Goal: Information Seeking & Learning: Learn about a topic

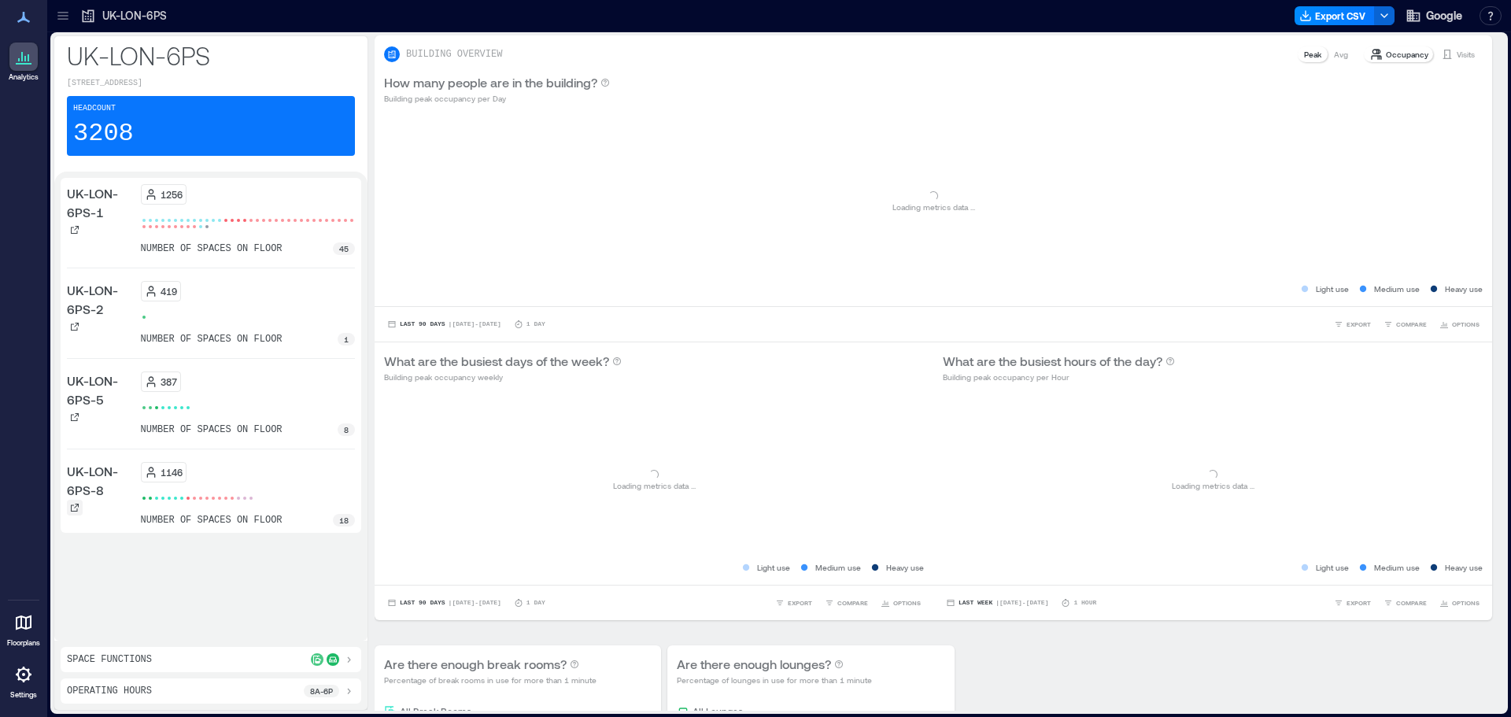
click at [72, 506] on icon at bounding box center [74, 507] width 9 height 9
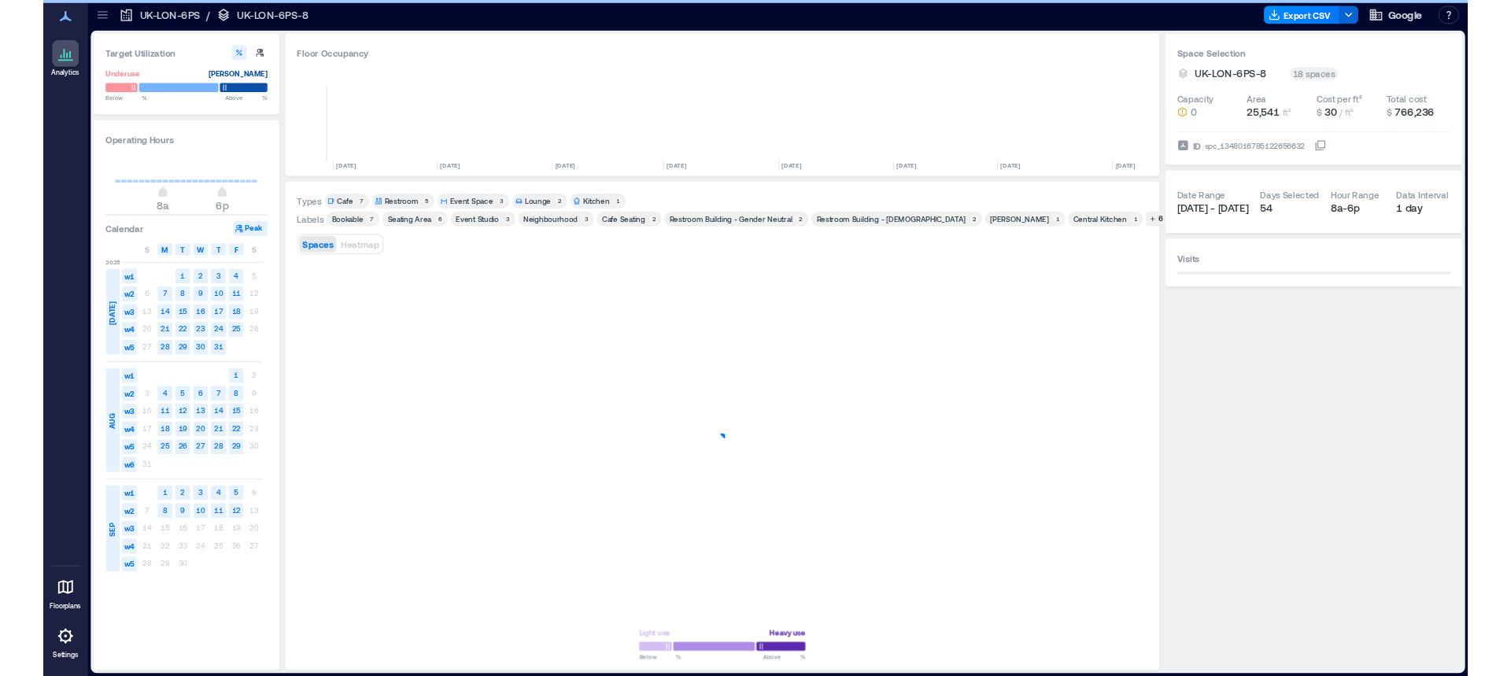
scroll to position [0, 623]
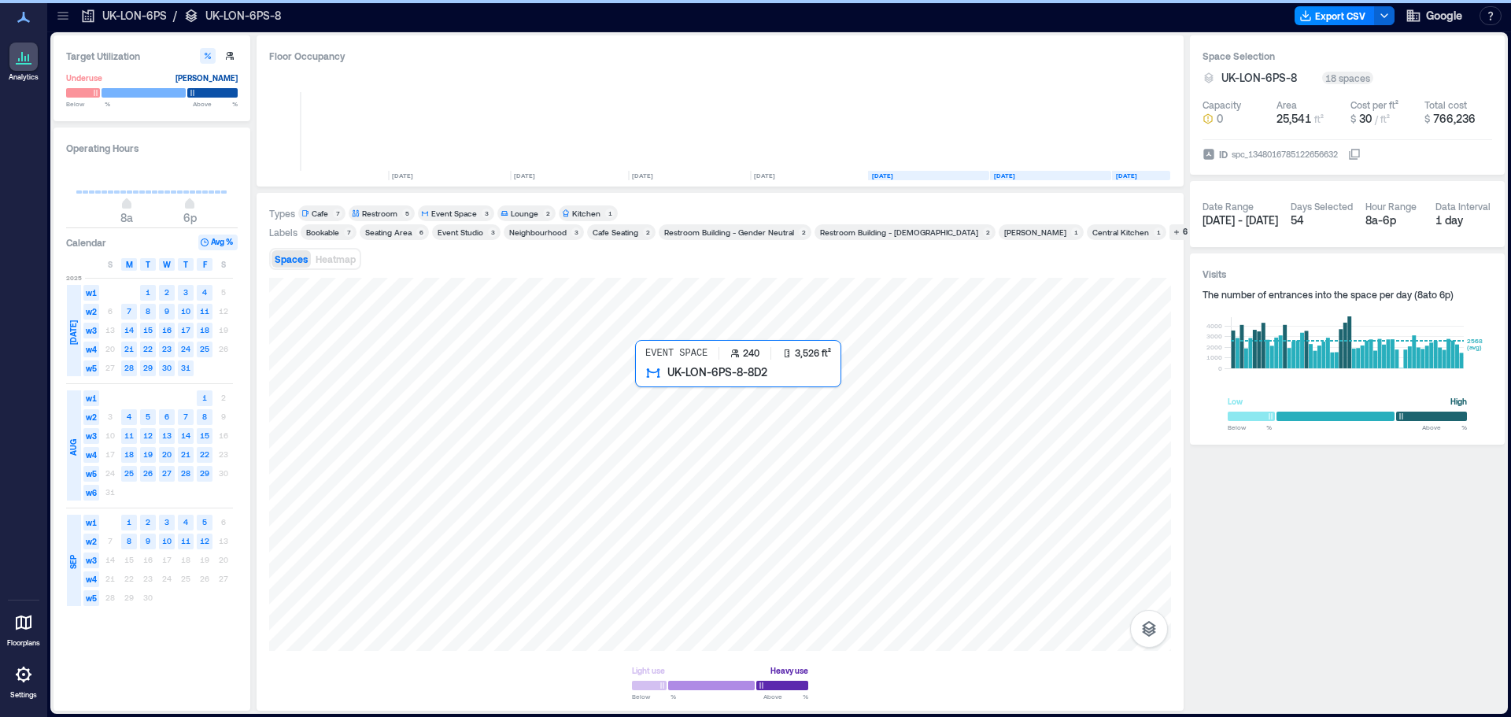
click at [868, 525] on div at bounding box center [720, 464] width 902 height 373
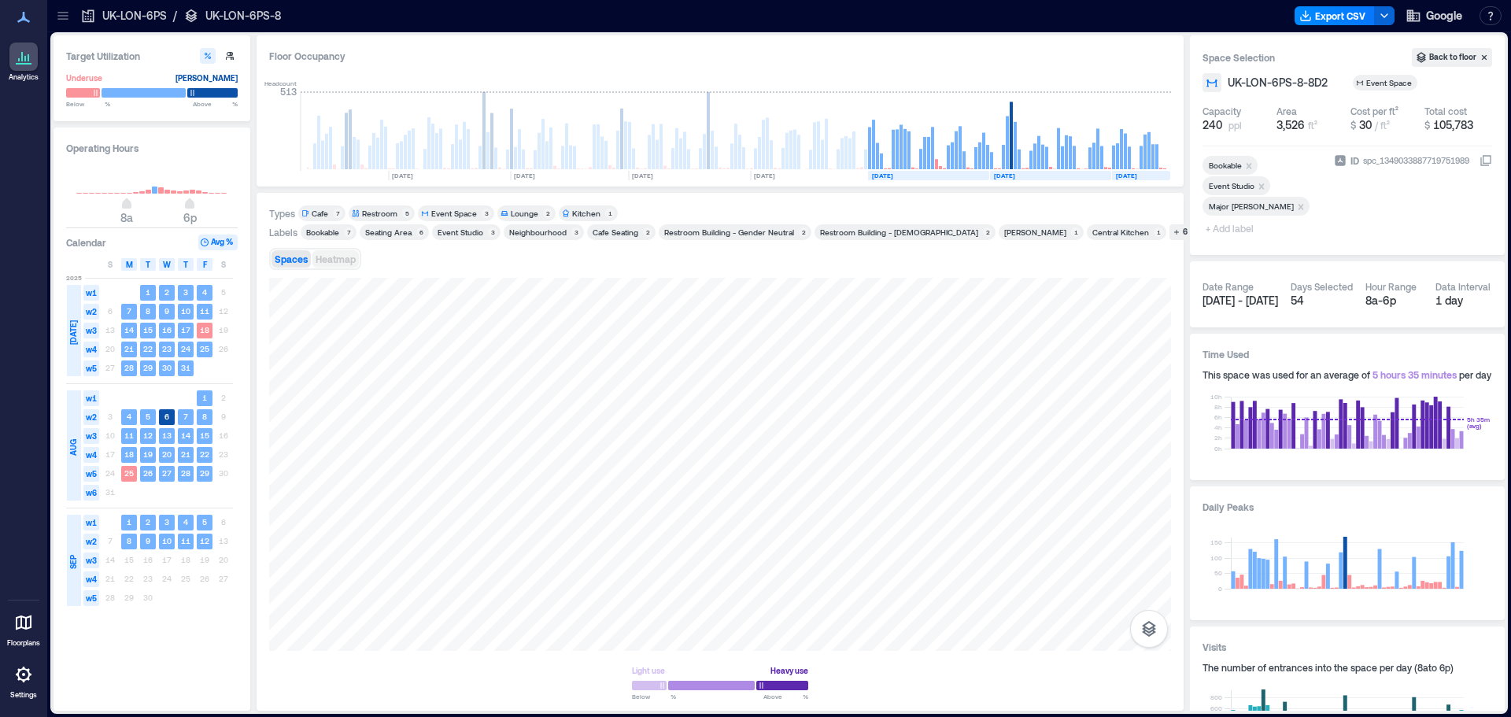
click at [326, 257] on span "Heatmap" at bounding box center [336, 258] width 40 height 11
click at [287, 258] on span "Spaces" at bounding box center [291, 258] width 33 height 11
click at [219, 242] on button "Avg %" at bounding box center [217, 243] width 39 height 16
click at [1010, 117] on rect at bounding box center [1011, 136] width 3 height 68
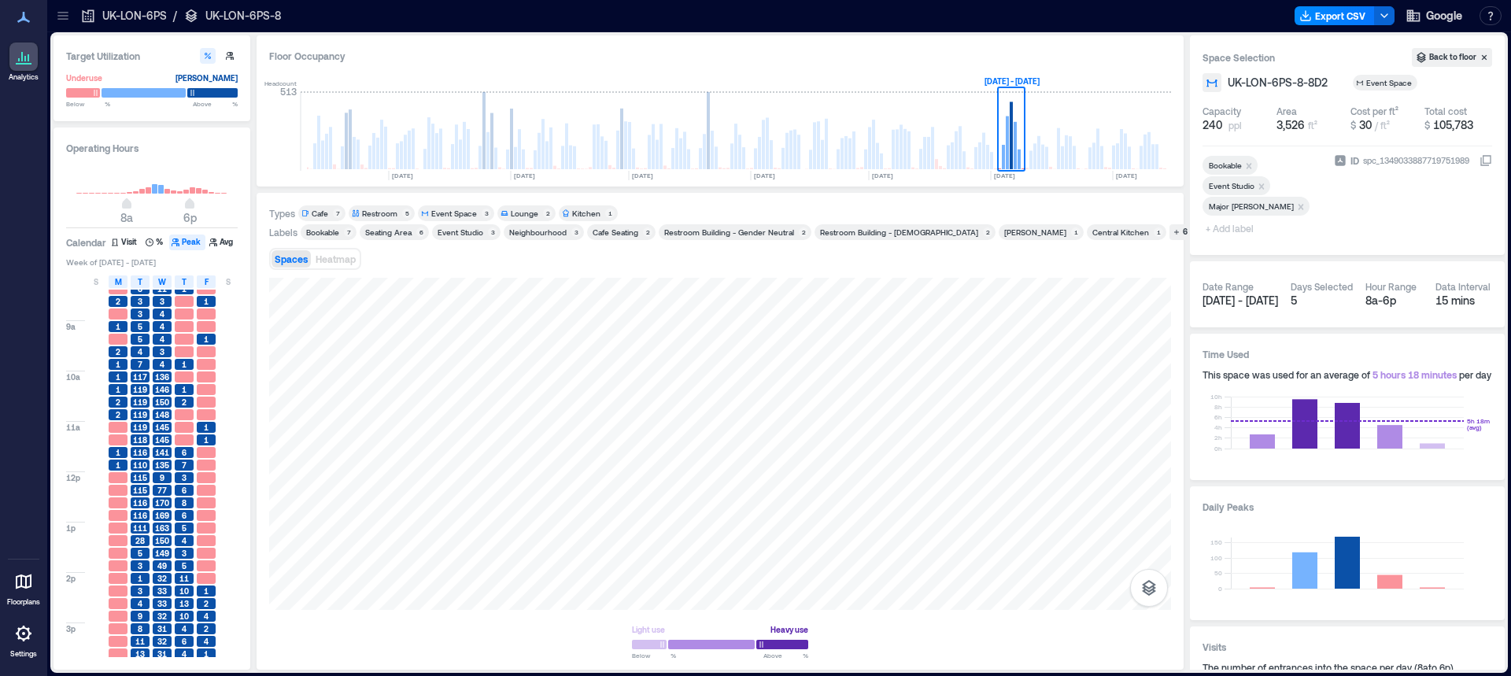
scroll to position [24, 0]
click at [712, 156] on rect at bounding box center [712, 150] width 3 height 39
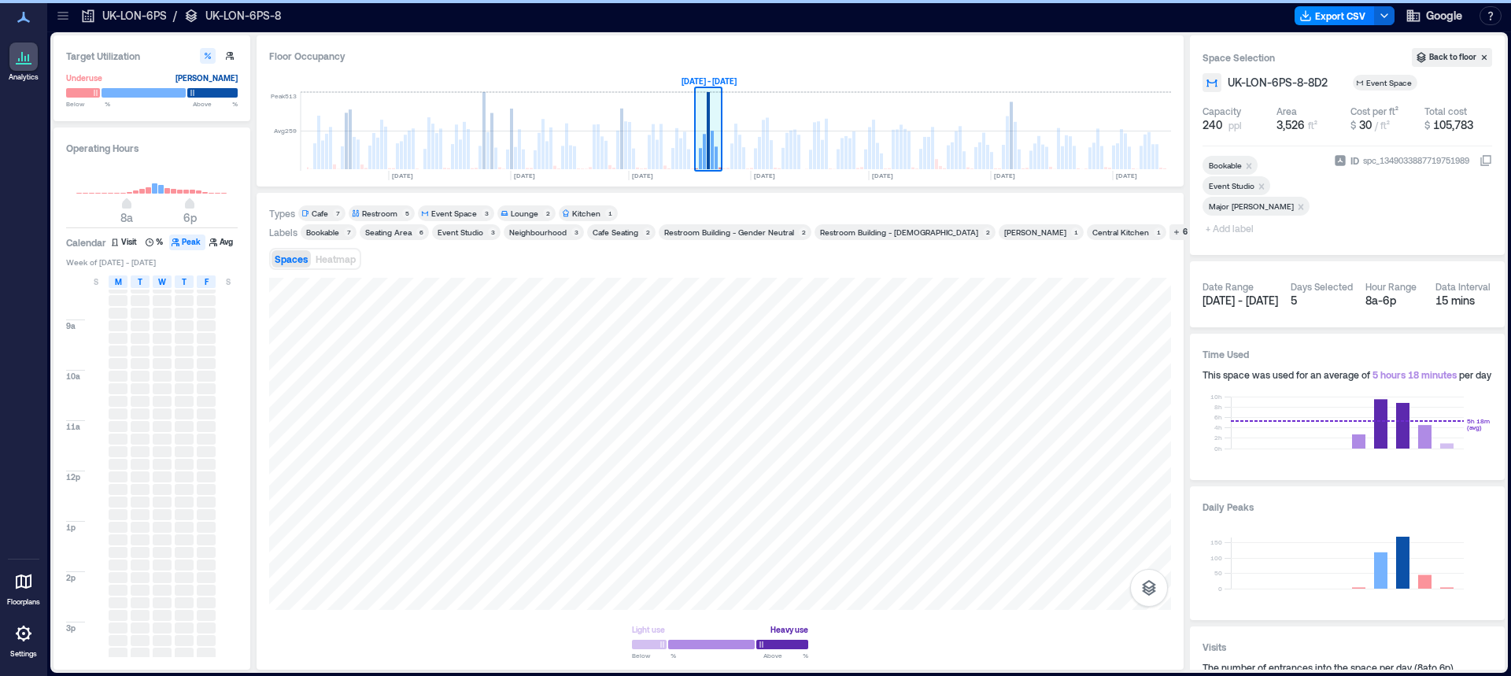
scroll to position [0, 594]
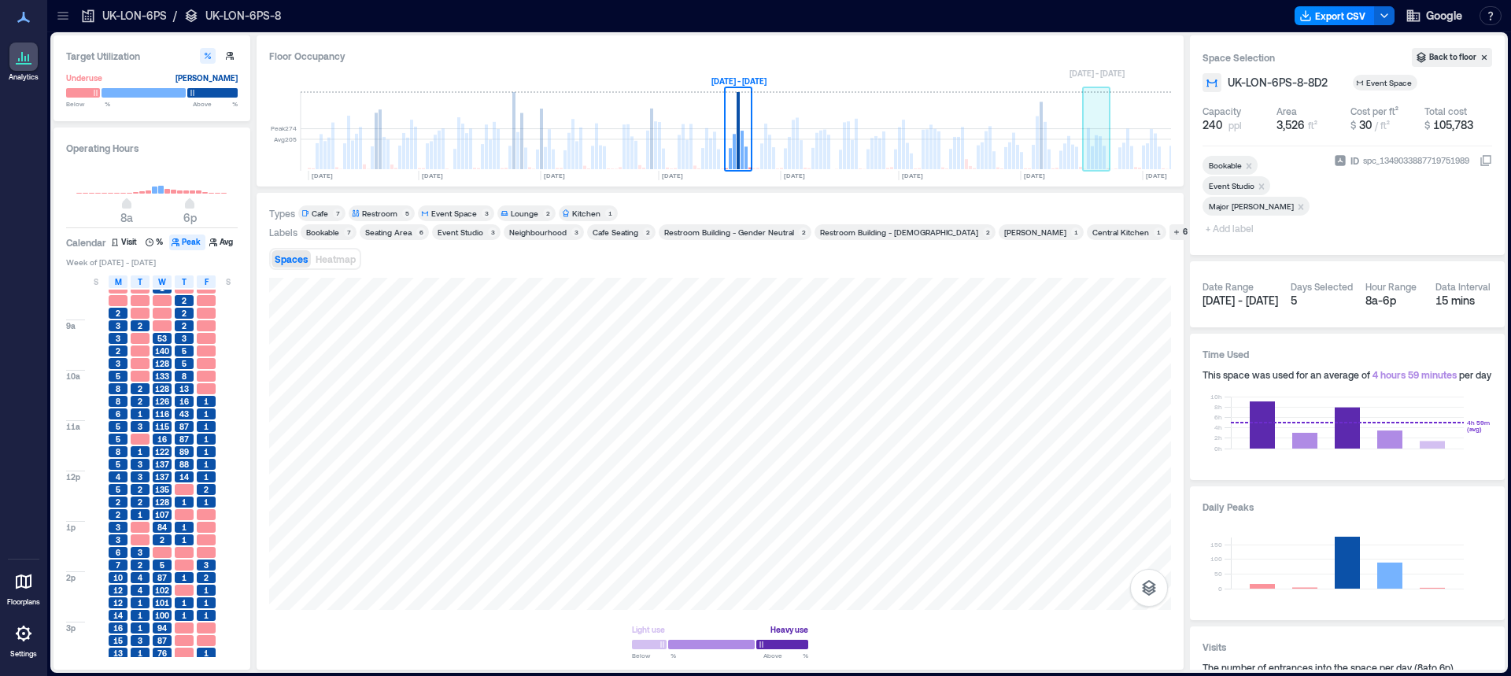
click at [1097, 152] on rect at bounding box center [1096, 152] width 3 height 34
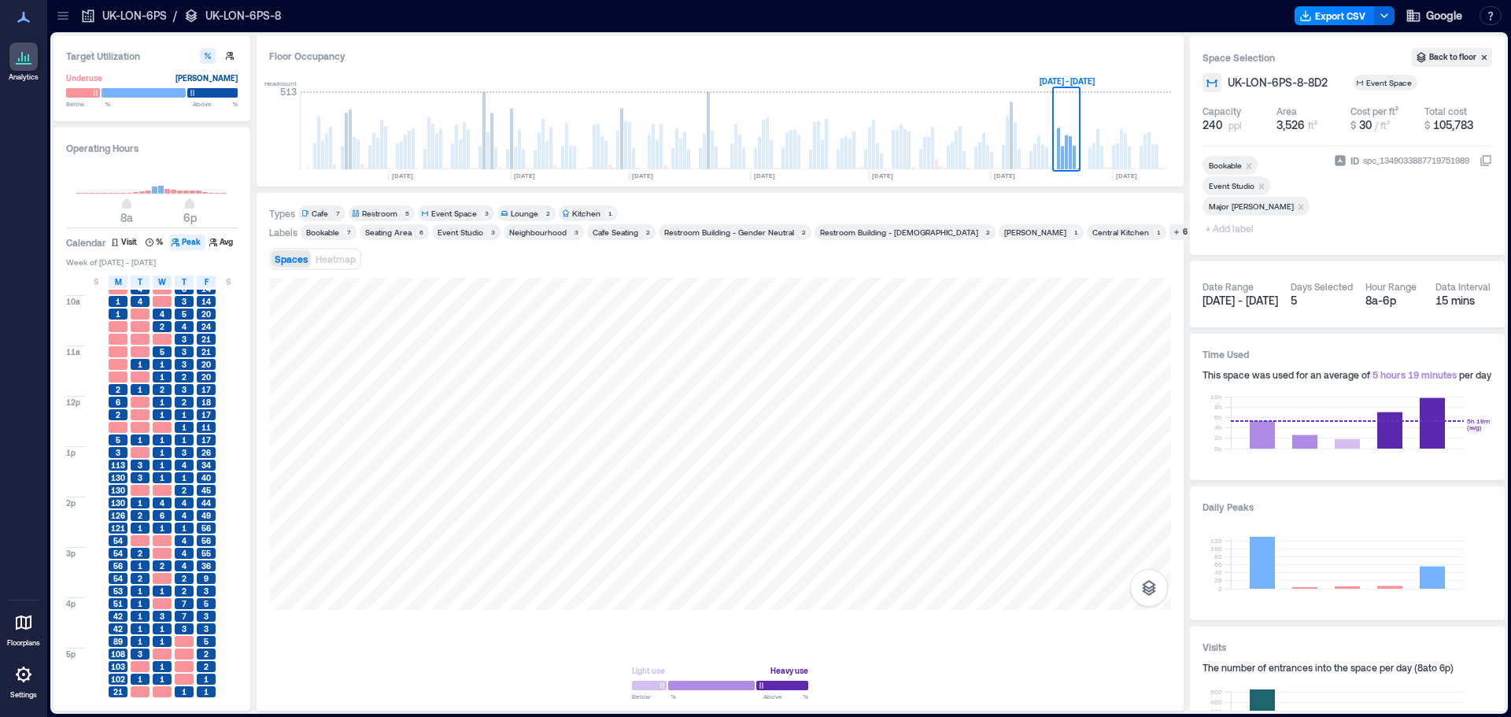
scroll to position [99, 0]
